Goal: Task Accomplishment & Management: Use online tool/utility

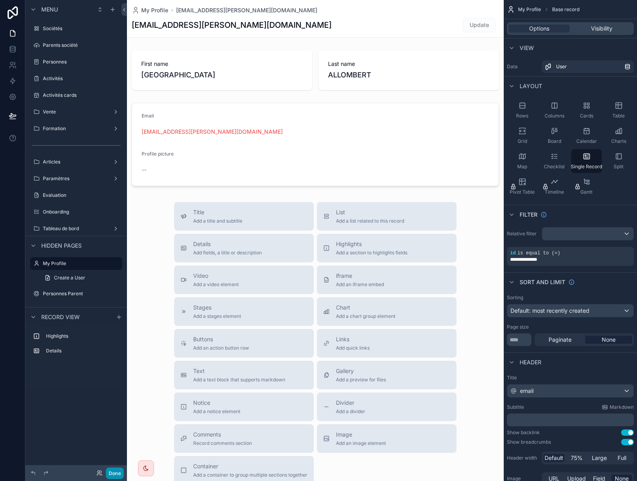
click at [111, 476] on button "Done" at bounding box center [115, 473] width 18 height 12
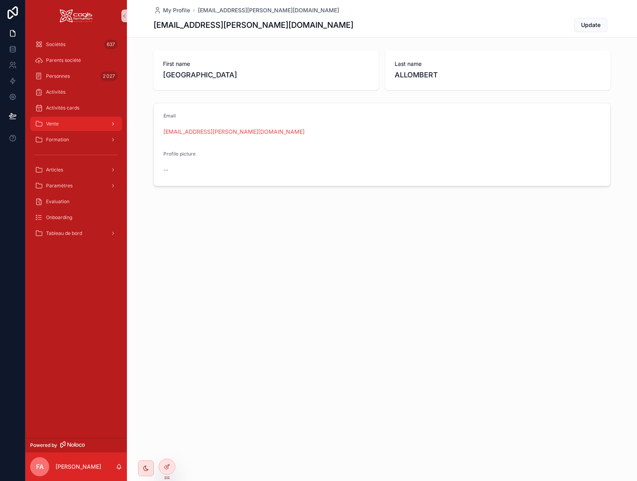
click at [55, 124] on span "Vente" at bounding box center [52, 124] width 13 height 6
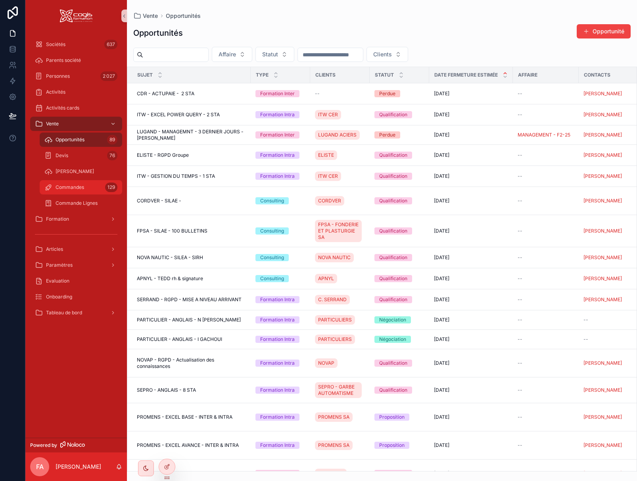
click at [59, 188] on span "Commandes" at bounding box center [70, 187] width 29 height 6
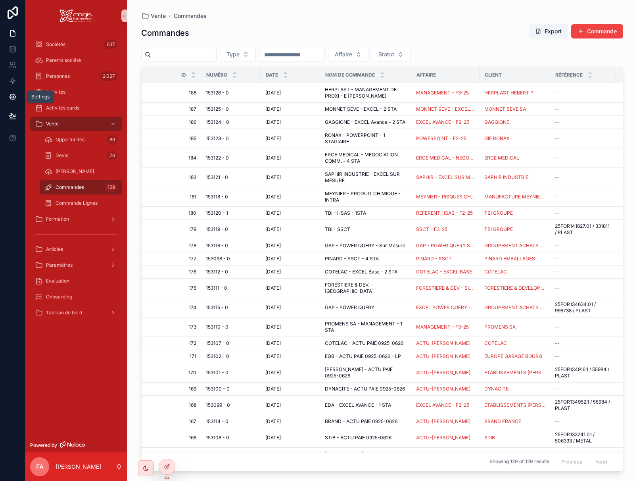
click at [13, 97] on icon at bounding box center [13, 97] width 8 height 8
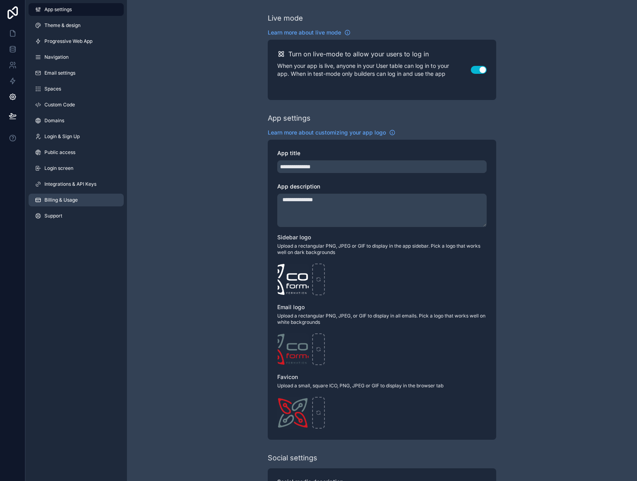
click at [74, 198] on span "Billing & Usage" at bounding box center [60, 200] width 33 height 6
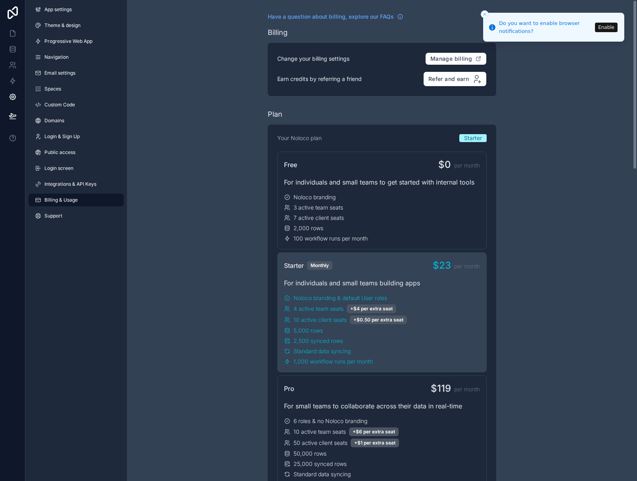
click at [485, 13] on icon "Close toast" at bounding box center [484, 14] width 5 height 5
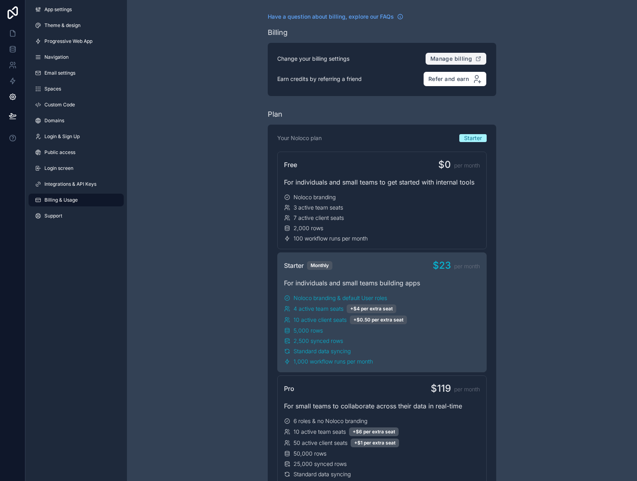
click at [449, 61] on span "Manage billing" at bounding box center [451, 58] width 42 height 7
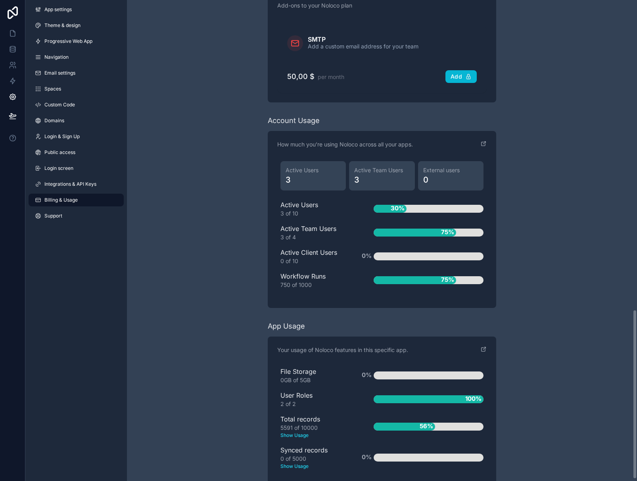
scroll to position [881, 0]
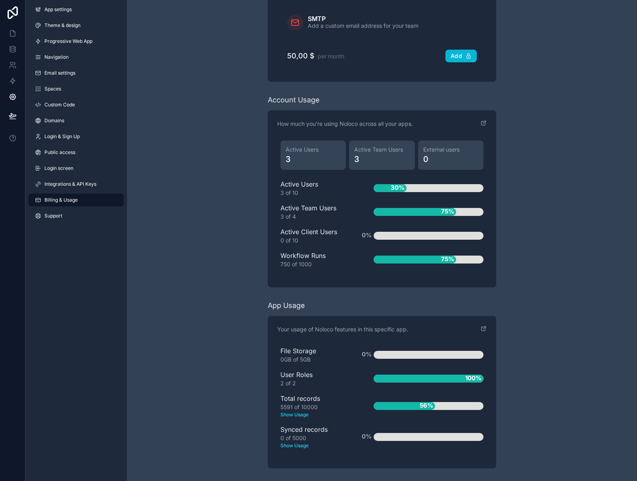
click at [299, 415] on text "Show Usage" at bounding box center [314, 414] width 68 height 7
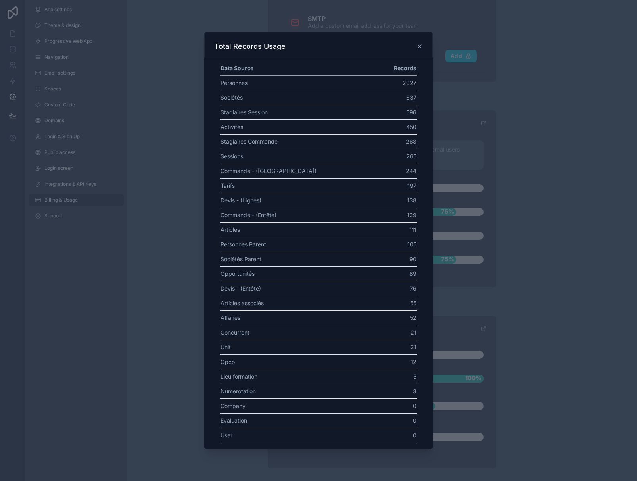
click at [418, 46] on icon at bounding box center [419, 46] width 6 height 6
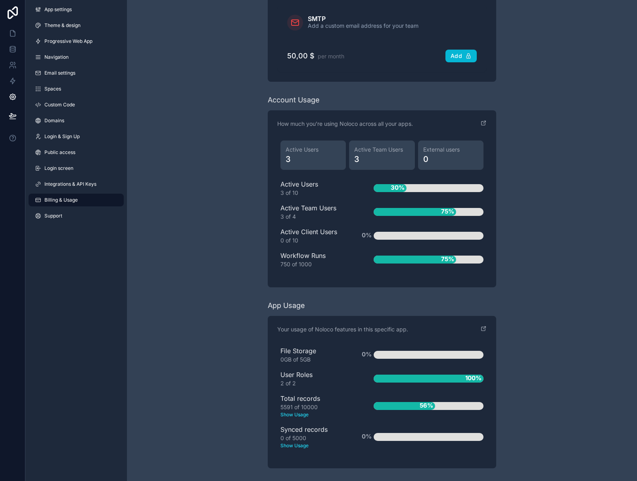
click at [442, 261] on span "75%" at bounding box center [447, 259] width 17 height 13
click at [481, 123] on icon "scrollable content" at bounding box center [483, 123] width 6 height 6
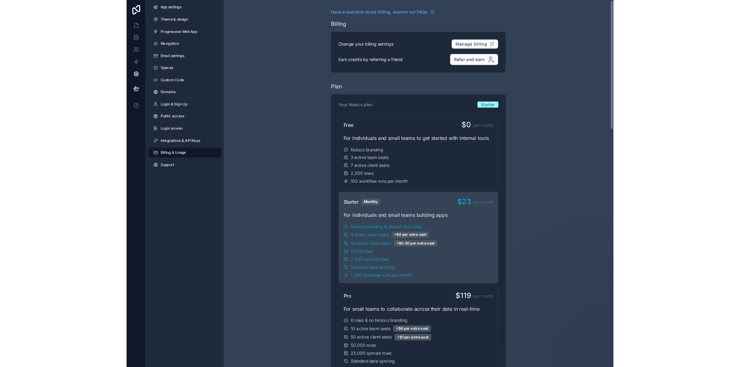
scroll to position [0, 0]
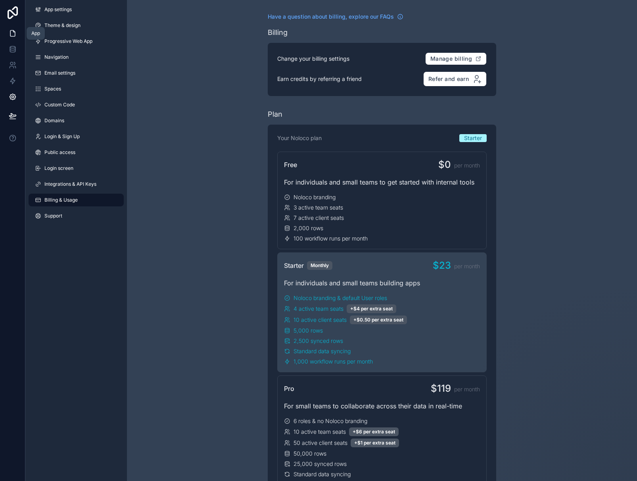
click at [14, 37] on icon at bounding box center [13, 33] width 8 height 8
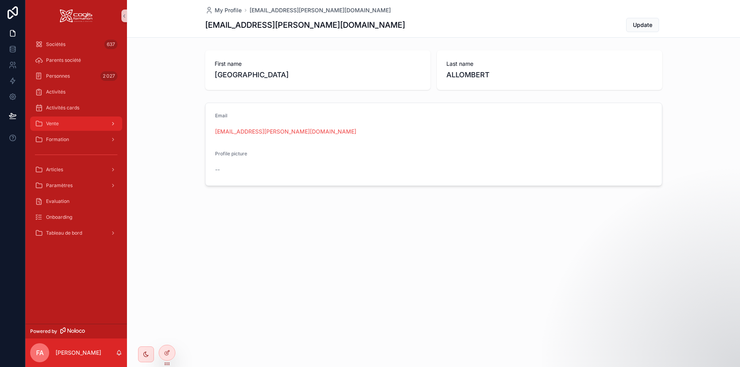
drag, startPoint x: 60, startPoint y: 121, endPoint x: 63, endPoint y: 127, distance: 6.9
click at [60, 121] on div "Vente" at bounding box center [76, 123] width 82 height 13
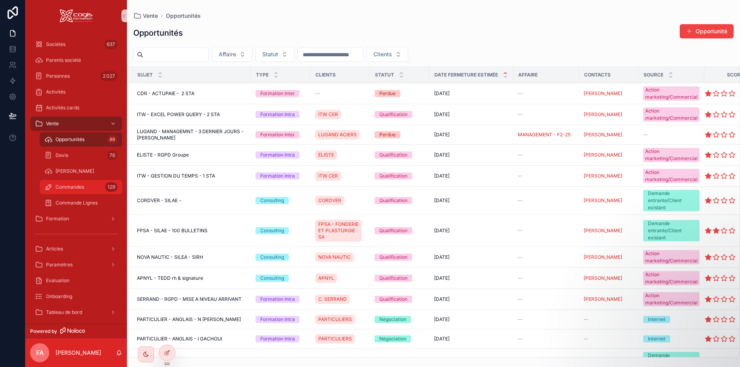
click at [68, 183] on div "Commandes 129" at bounding box center [80, 187] width 73 height 13
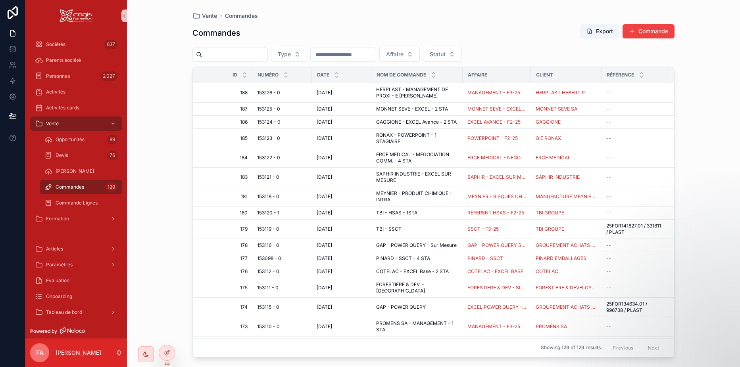
click at [247, 54] on input "scrollable content" at bounding box center [234, 54] width 65 height 11
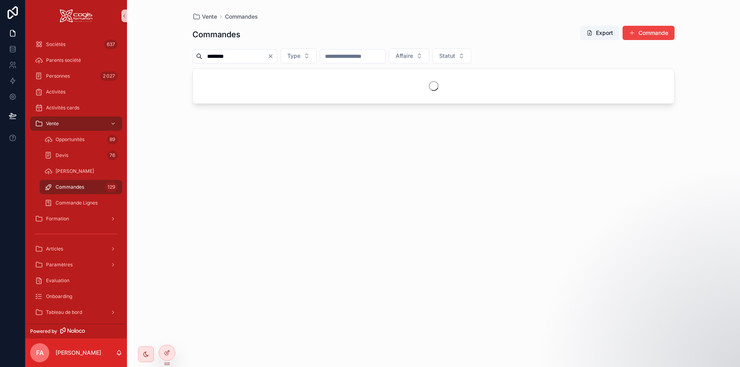
type input "********"
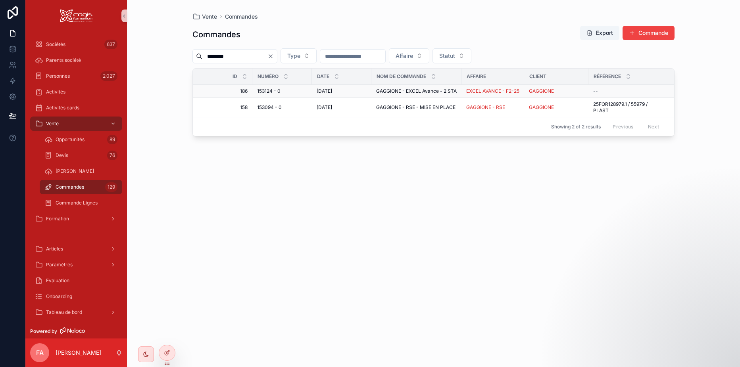
click at [272, 92] on span "153124 - 0" at bounding box center [268, 91] width 23 height 6
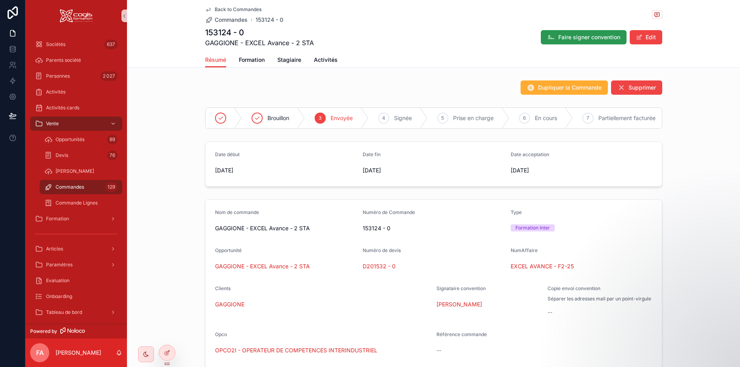
click at [590, 38] on span "Faire signer convention" at bounding box center [589, 37] width 62 height 8
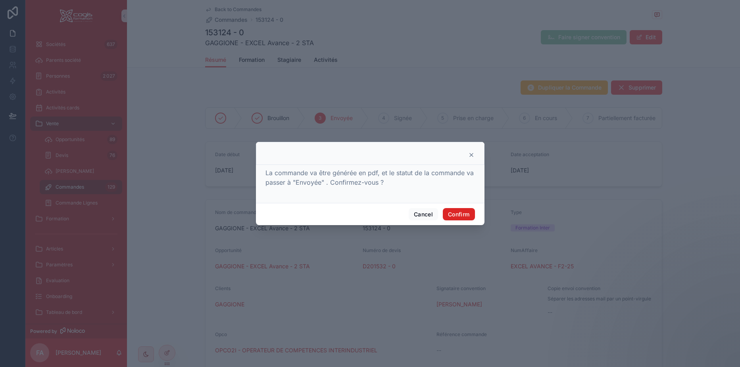
click at [465, 212] on button "Confirm" at bounding box center [459, 214] width 32 height 13
